Goal: Task Accomplishment & Management: Use online tool/utility

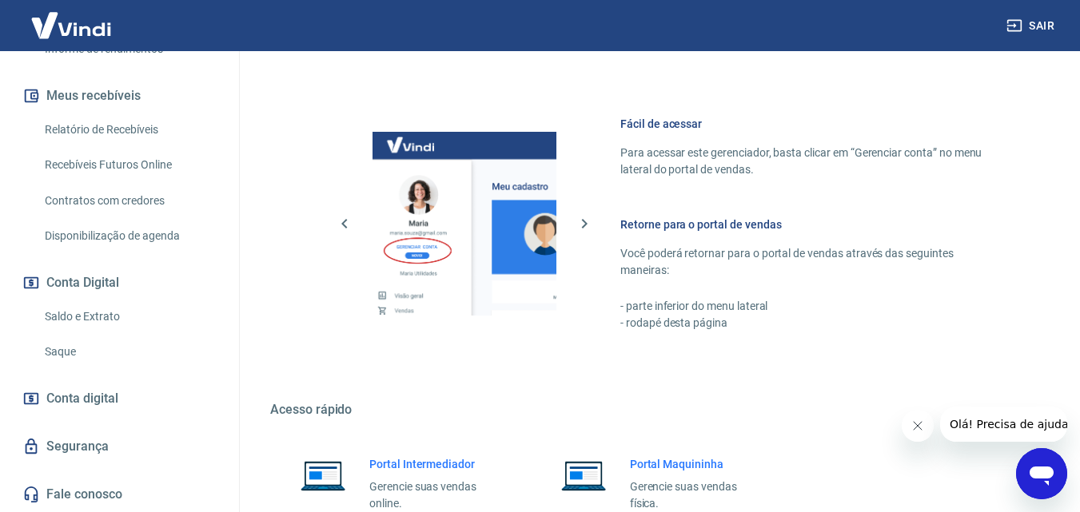
scroll to position [943, 0]
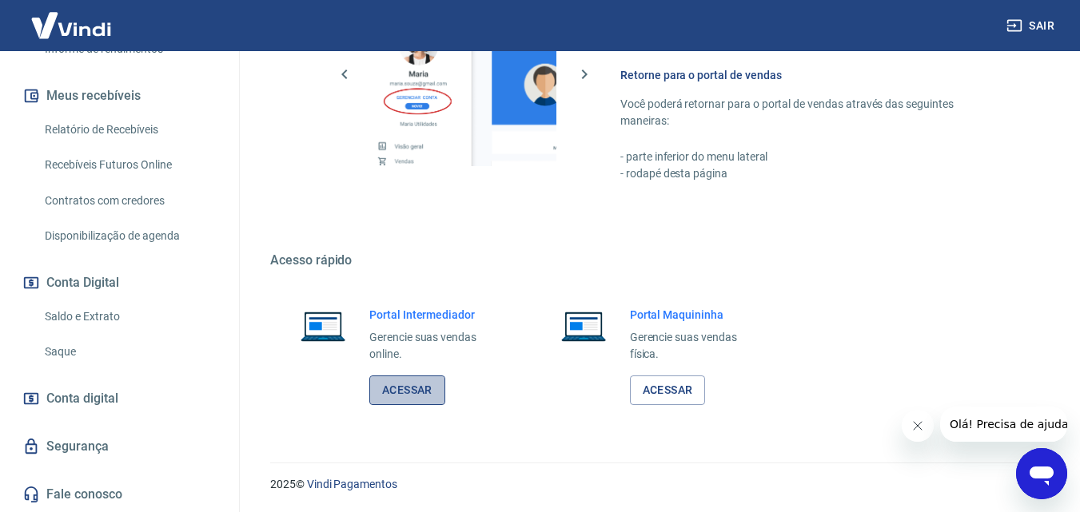
click at [390, 388] on link "Acessar" at bounding box center [407, 391] width 76 height 30
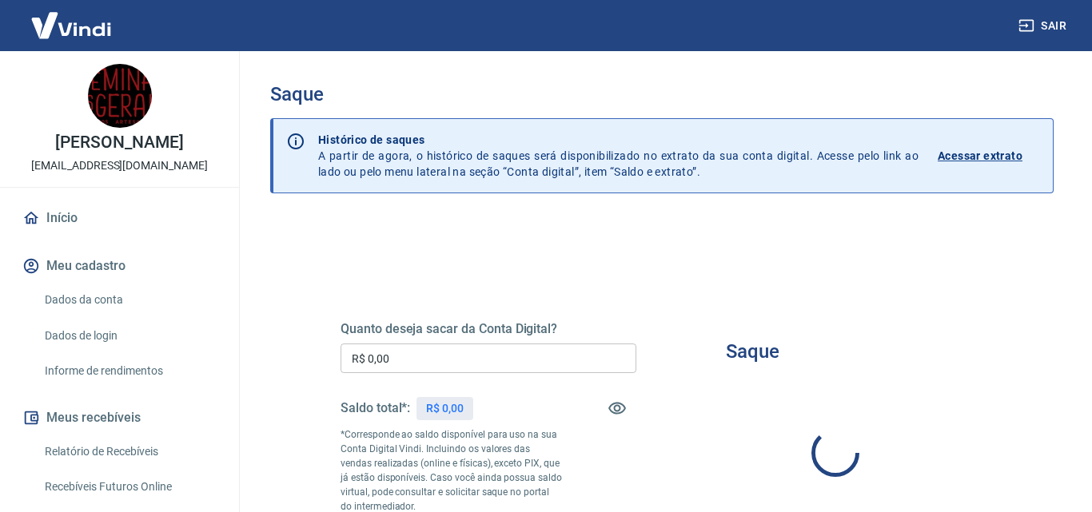
type input "R$ 0,00"
